Goal: Task Accomplishment & Management: Use online tool/utility

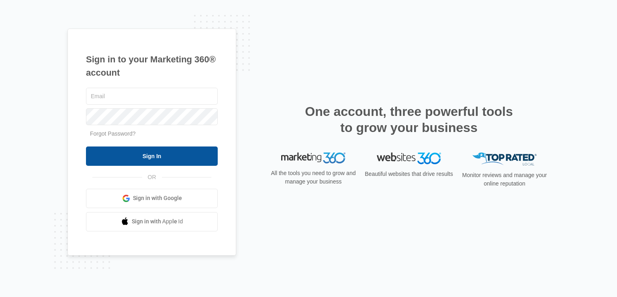
type input "[EMAIL_ADDRESS][DOMAIN_NAME]"
click at [149, 161] on input "Sign In" at bounding box center [152, 155] width 132 height 19
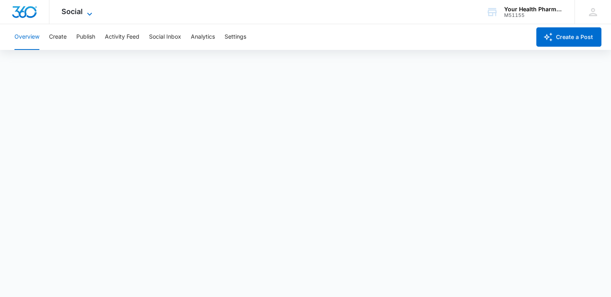
click at [80, 14] on span "Social" at bounding box center [71, 11] width 21 height 8
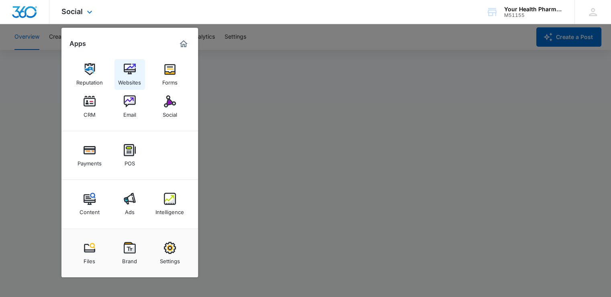
click at [133, 70] on img at bounding box center [130, 69] width 12 height 12
